Goal: Check status: Check status

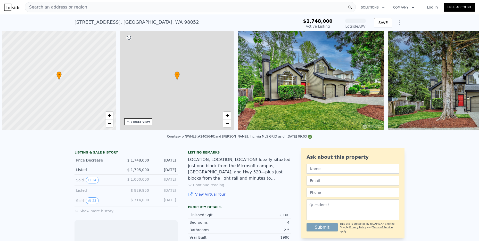
scroll to position [0, 2]
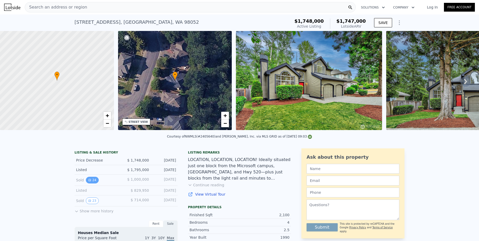
click at [88, 182] on icon "View historical data" at bounding box center [89, 179] width 3 height 3
click at [91, 183] on button "24" at bounding box center [92, 180] width 13 height 7
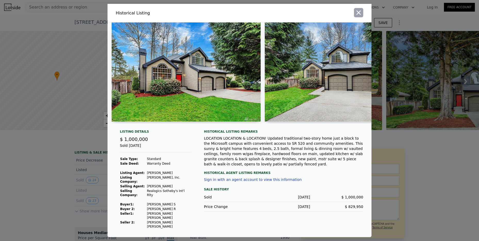
click at [358, 13] on icon "button" at bounding box center [359, 13] width 4 height 4
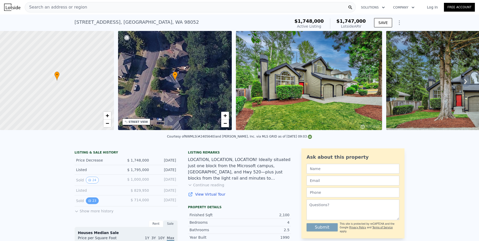
click at [90, 203] on button "23" at bounding box center [92, 200] width 13 height 7
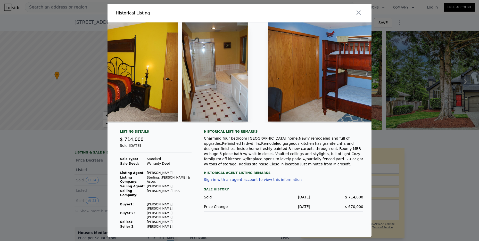
scroll to position [0, 2368]
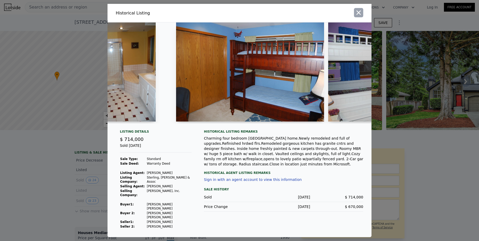
click at [358, 14] on icon "button" at bounding box center [359, 13] width 4 height 4
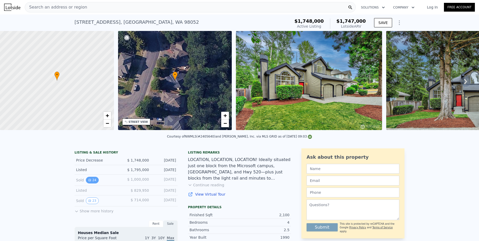
click at [90, 182] on button "24" at bounding box center [92, 180] width 13 height 7
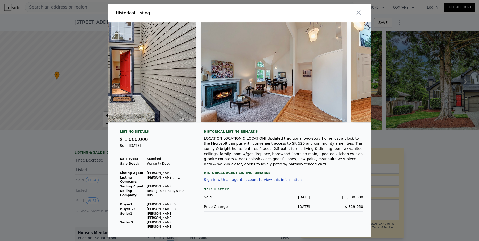
scroll to position [0, 343]
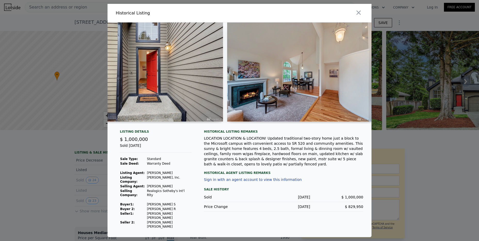
click at [76, 177] on div at bounding box center [239, 120] width 479 height 241
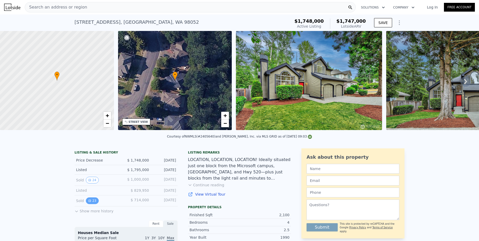
click at [92, 204] on button "23" at bounding box center [92, 200] width 13 height 7
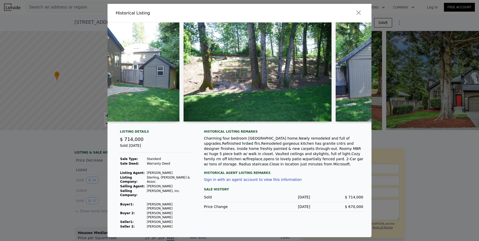
scroll to position [0, 475]
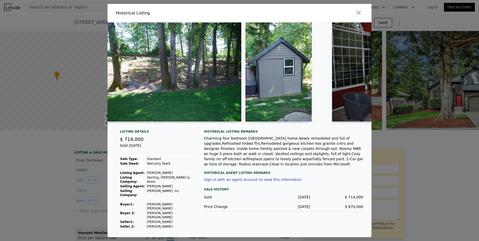
click at [71, 179] on div at bounding box center [239, 120] width 479 height 241
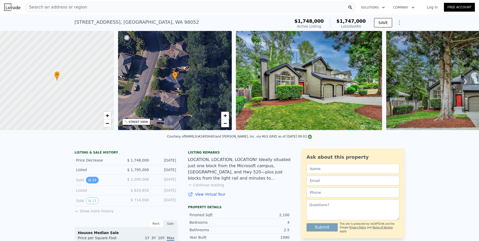
click at [92, 183] on button "24" at bounding box center [92, 180] width 13 height 7
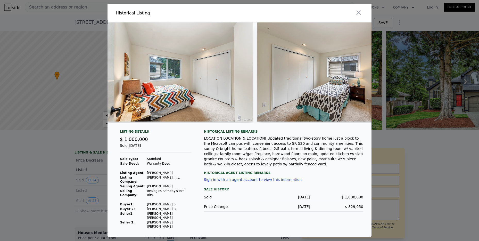
scroll to position [0, 2887]
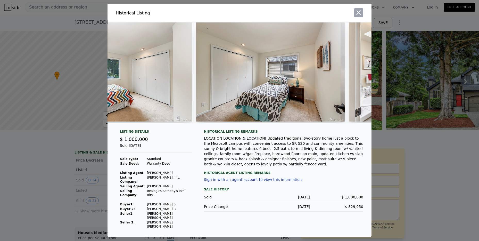
click at [355, 13] on icon "button" at bounding box center [358, 12] width 7 height 7
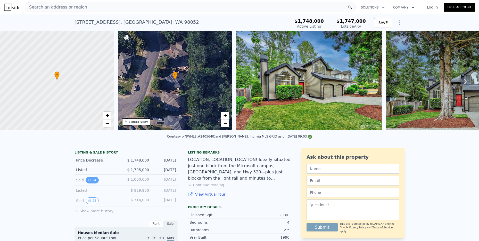
click at [88, 182] on icon "View historical data" at bounding box center [89, 179] width 3 height 3
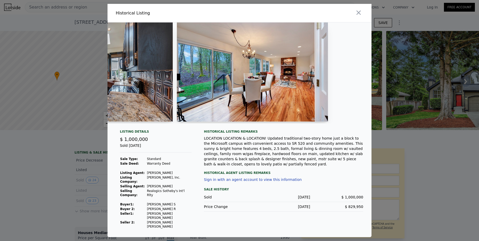
scroll to position [0, 1435]
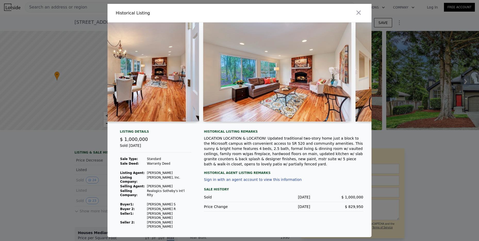
click at [50, 183] on div at bounding box center [239, 120] width 479 height 241
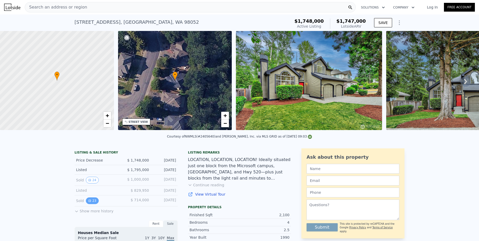
click at [89, 202] on icon "View historical data" at bounding box center [90, 201] width 2 height 2
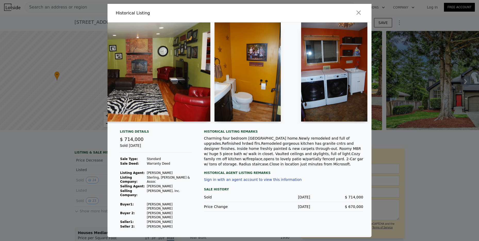
scroll to position [0, 1511]
